Goal: Information Seeking & Learning: Learn about a topic

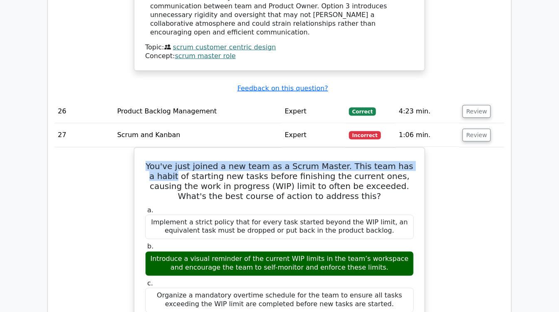
scroll to position [0, 5]
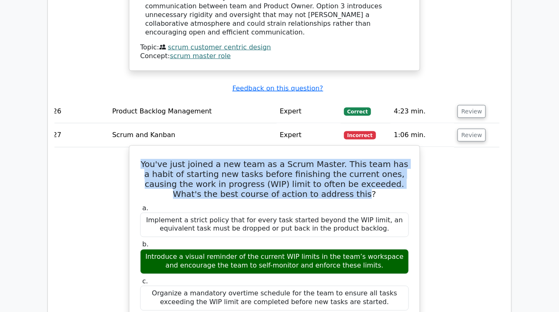
drag, startPoint x: 147, startPoint y: 92, endPoint x: 333, endPoint y: 123, distance: 188.8
click at [333, 159] on h5 "You've just joined a new team as a Scrum Master. This team has a habit of start…" at bounding box center [274, 179] width 270 height 40
drag, startPoint x: 333, startPoint y: 123, endPoint x: 265, endPoint y: 114, distance: 68.8
click at [265, 159] on h5 "You've just joined a new team as a Scrum Master. This team has a habit of start…" at bounding box center [274, 179] width 270 height 40
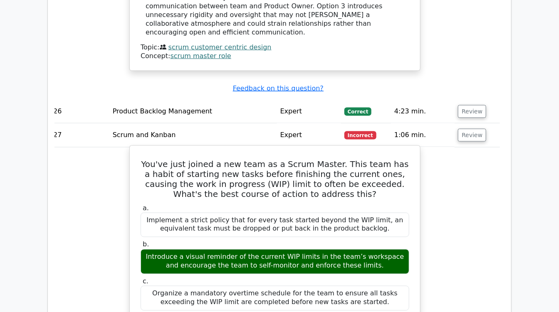
click at [198, 204] on label "a. Implement a strict policy that for every task started beyond the WIP limit, …" at bounding box center [275, 220] width 269 height 33
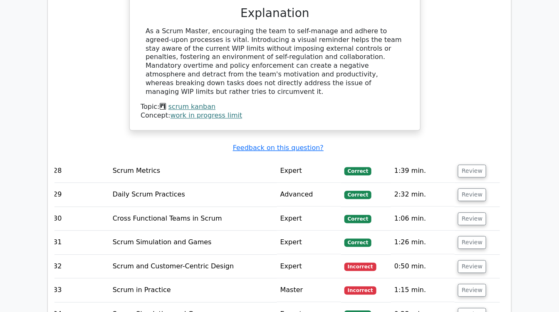
scroll to position [3301, 0]
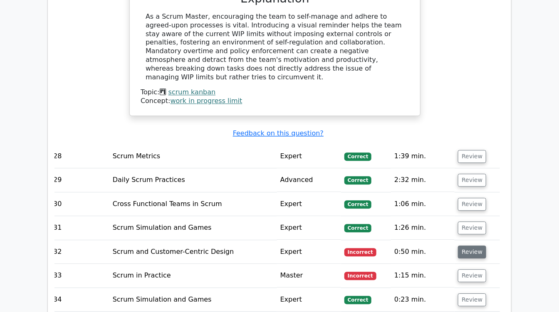
click at [476, 246] on button "Review" at bounding box center [472, 252] width 28 height 13
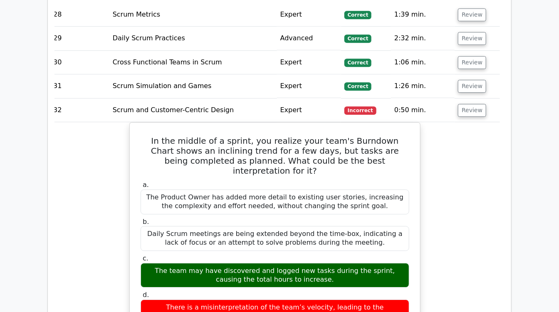
scroll to position [3489, 0]
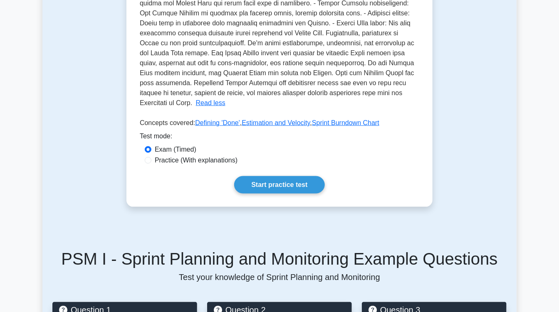
scroll to position [316, 0]
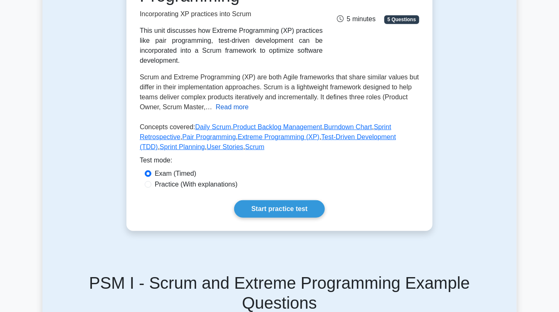
click at [231, 102] on button "Read more" at bounding box center [232, 107] width 33 height 10
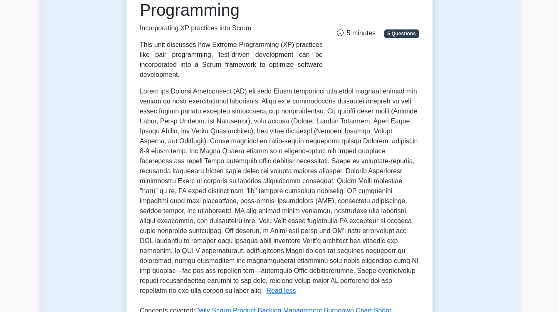
scroll to position [136, 0]
